Goal: Task Accomplishment & Management: Complete application form

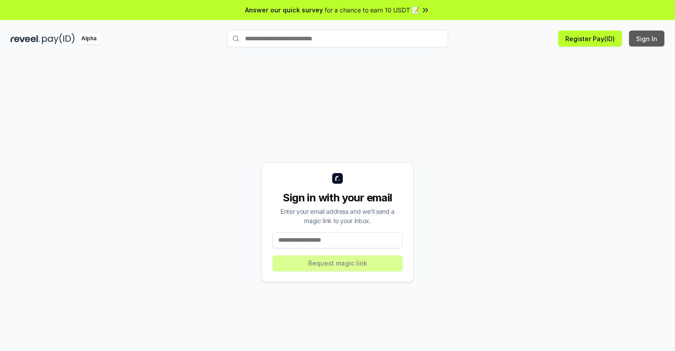
click at [647, 38] on button "Sign In" at bounding box center [646, 39] width 35 height 16
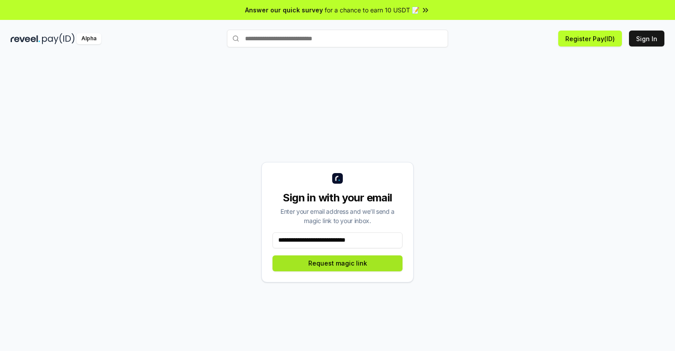
type input "**********"
click at [337, 263] on button "Request magic link" at bounding box center [337, 263] width 130 height 16
